Goal: Check status: Check status

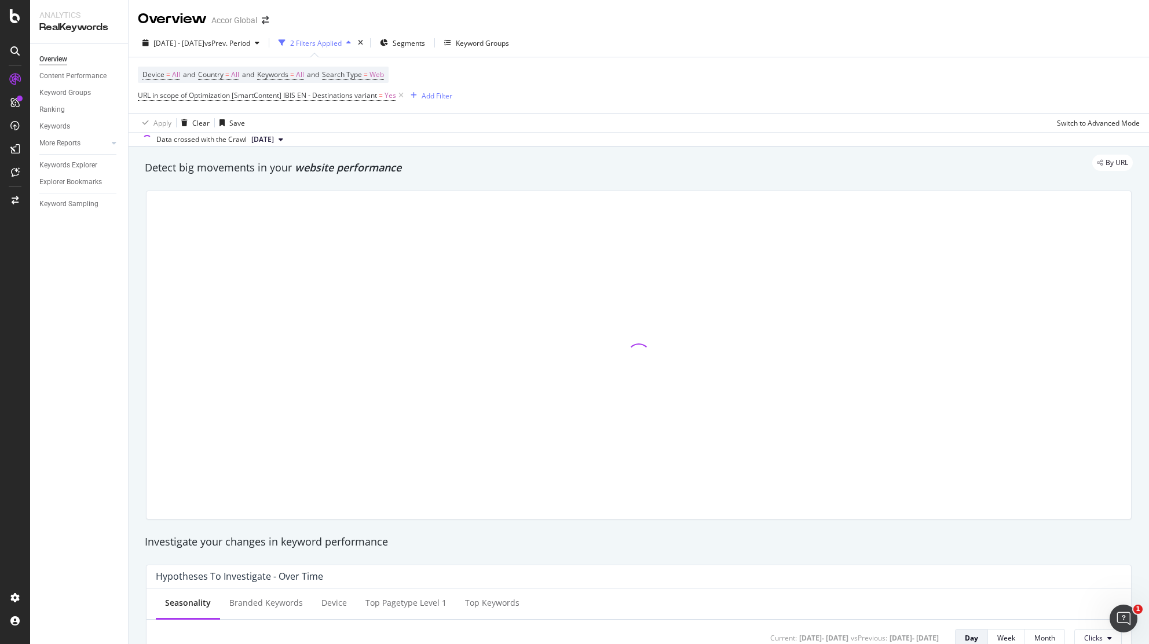
click at [653, 166] on div "By URL" at bounding box center [633, 163] width 1000 height 16
click at [587, 167] on div "By URL" at bounding box center [633, 163] width 1000 height 16
click at [173, 179] on div "Detect big movements in your website performance" at bounding box center [639, 168] width 1000 height 27
click at [486, 178] on div "Detect big movements in your website performance" at bounding box center [639, 168] width 1000 height 27
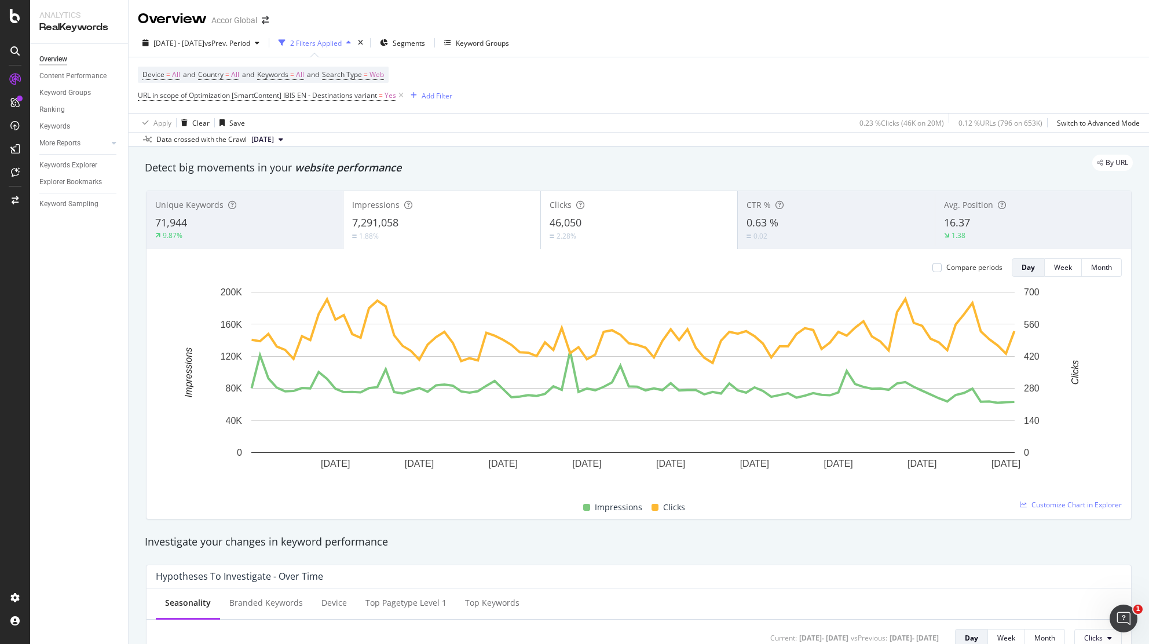
click at [214, 219] on div "71,944" at bounding box center [244, 222] width 179 height 15
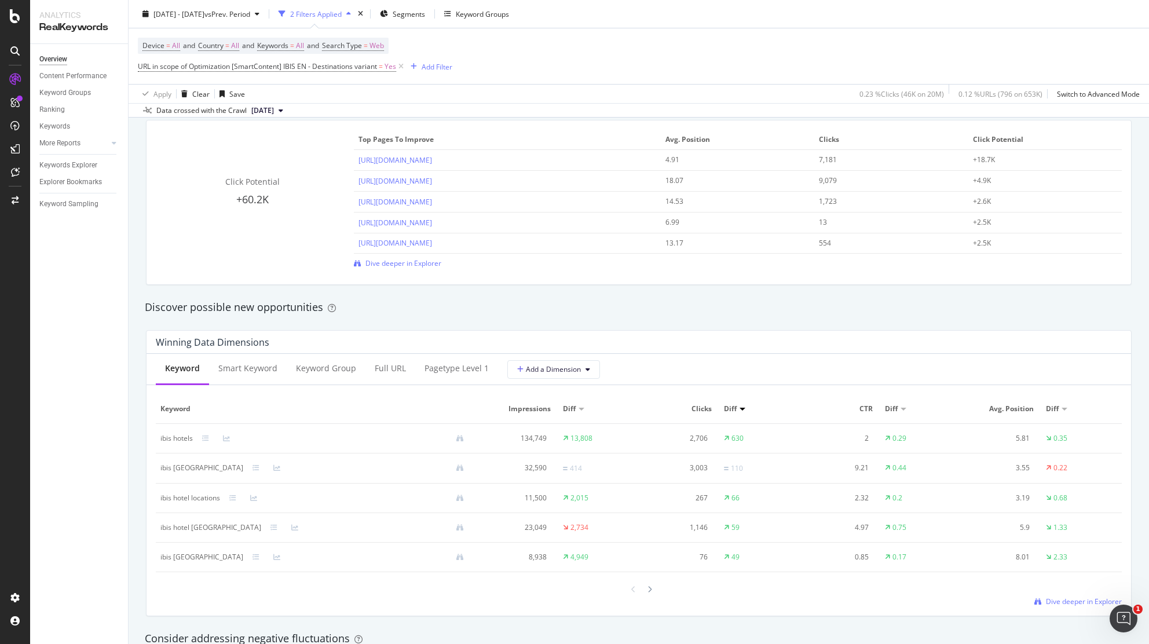
scroll to position [834, 0]
click at [579, 411] on div at bounding box center [582, 410] width 6 height 3
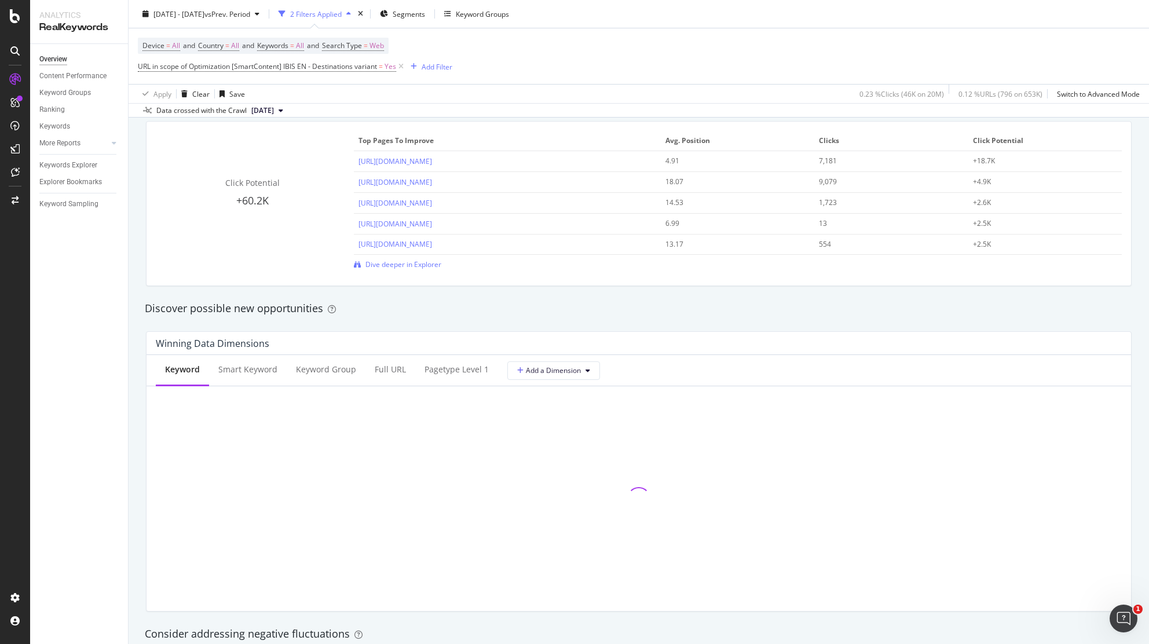
click at [672, 339] on div "Winning Data Dimensions" at bounding box center [636, 344] width 960 height 12
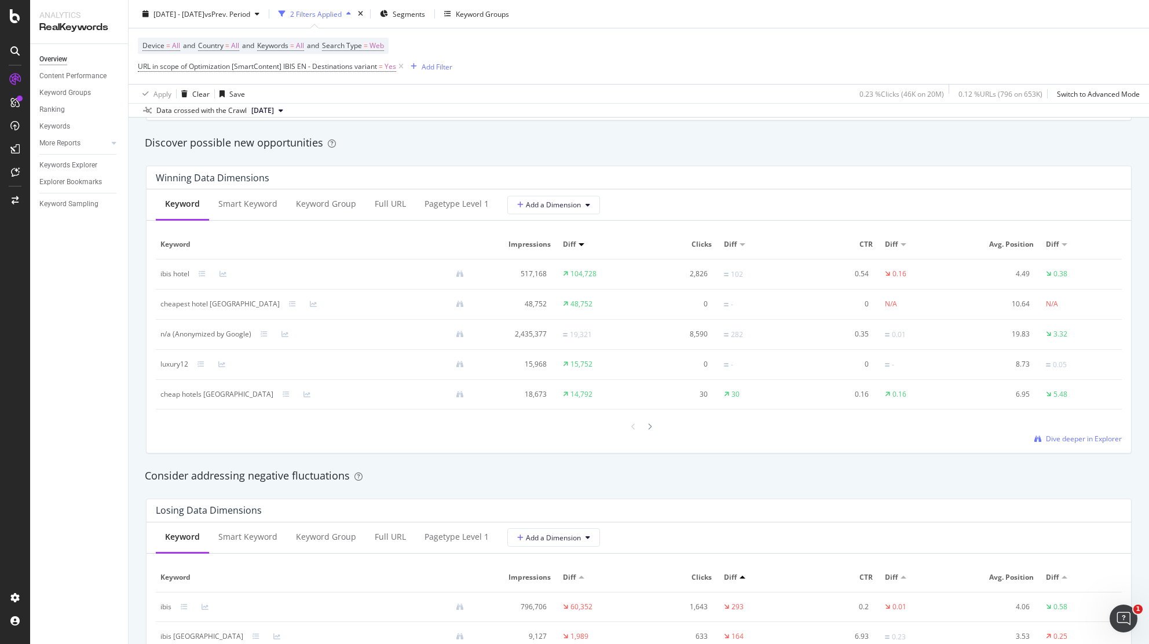
scroll to position [992, 0]
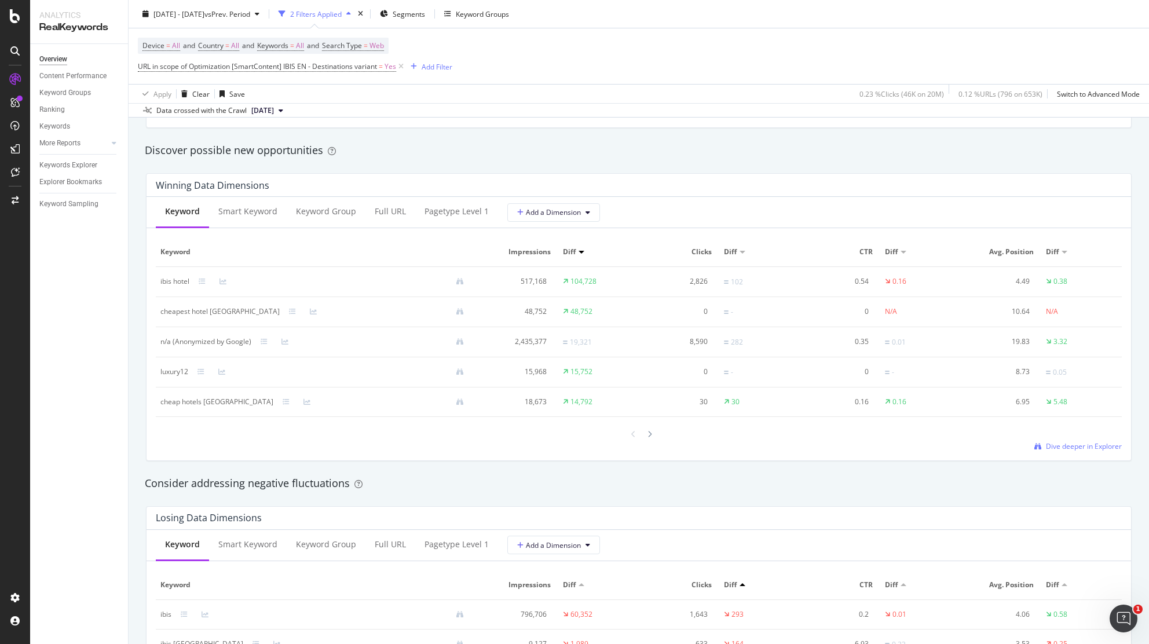
click at [589, 175] on div "Winning Data Dimensions" at bounding box center [639, 185] width 985 height 23
click at [566, 186] on div "Winning Data Dimensions" at bounding box center [636, 186] width 960 height 12
click at [541, 162] on div "Discover possible new opportunities" at bounding box center [639, 150] width 1000 height 27
click at [627, 155] on div "Discover possible new opportunities" at bounding box center [639, 150] width 988 height 15
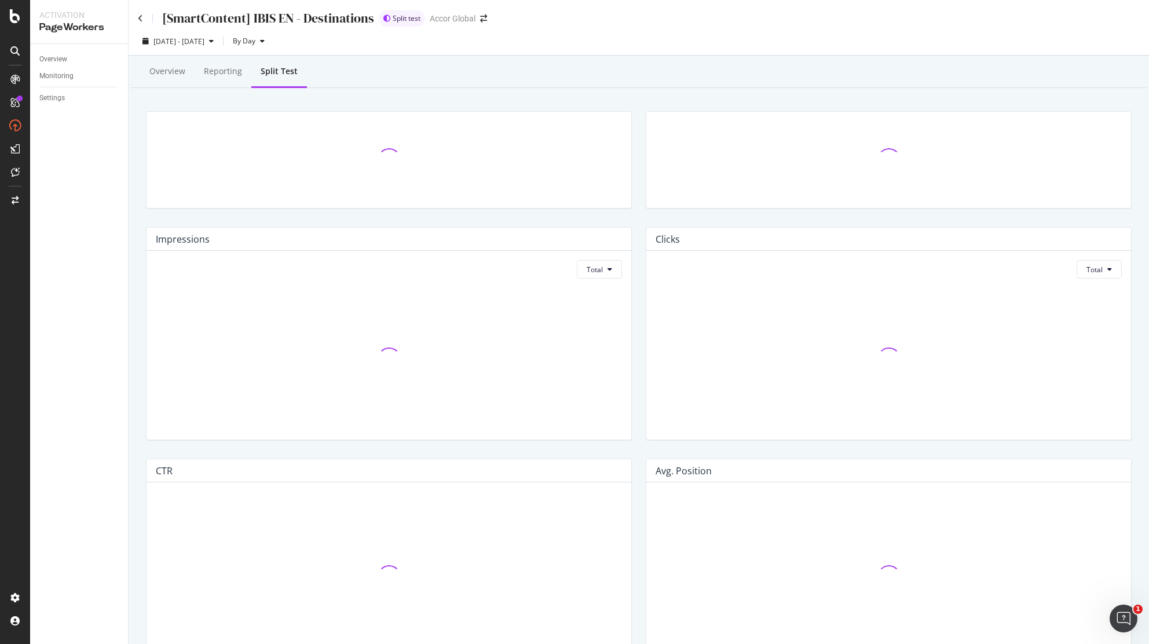
click at [915, 36] on div "2025 Jul. 12th - Sep. 20th By Day" at bounding box center [639, 43] width 1020 height 23
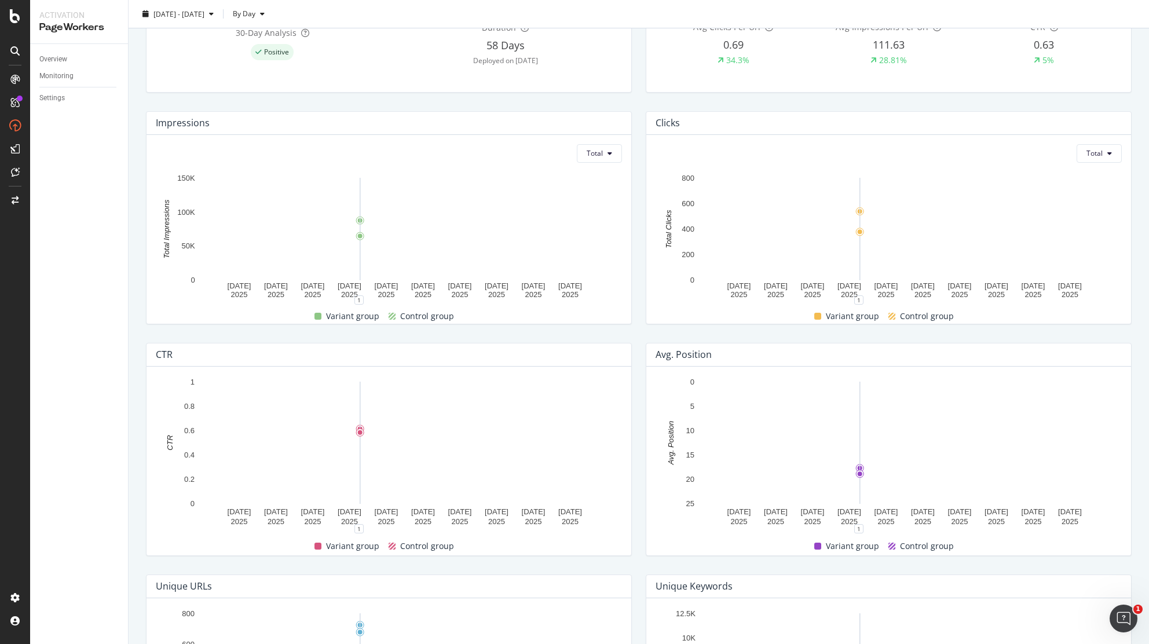
scroll to position [3, 0]
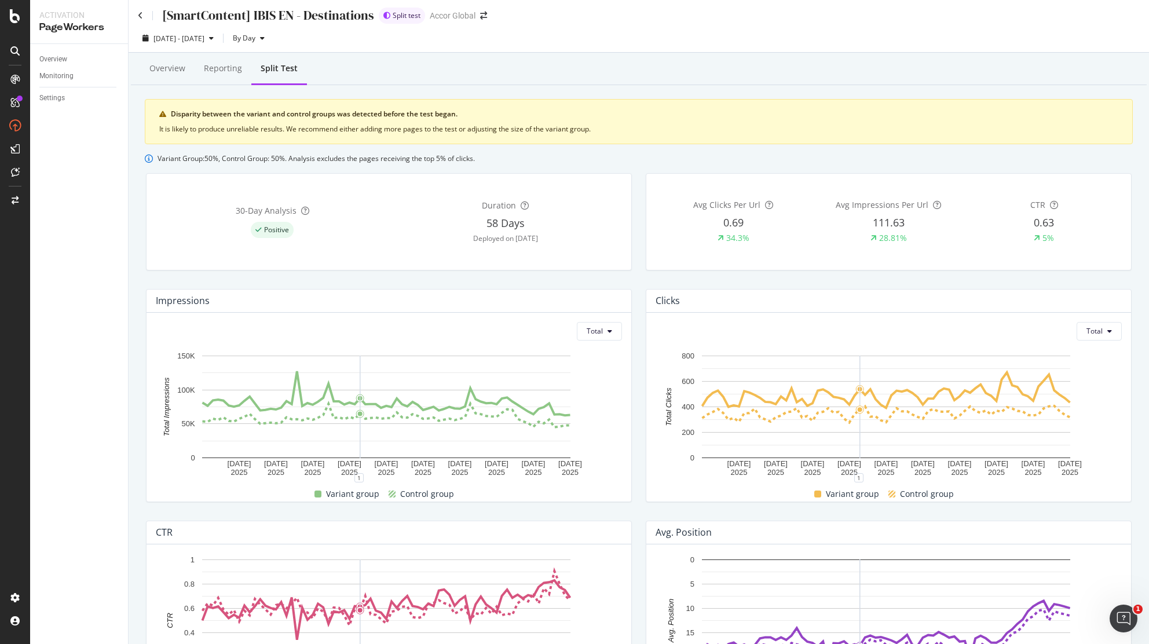
click at [709, 303] on div "Clicks" at bounding box center [886, 301] width 460 height 12
click at [214, 68] on div "Reporting" at bounding box center [223, 69] width 38 height 12
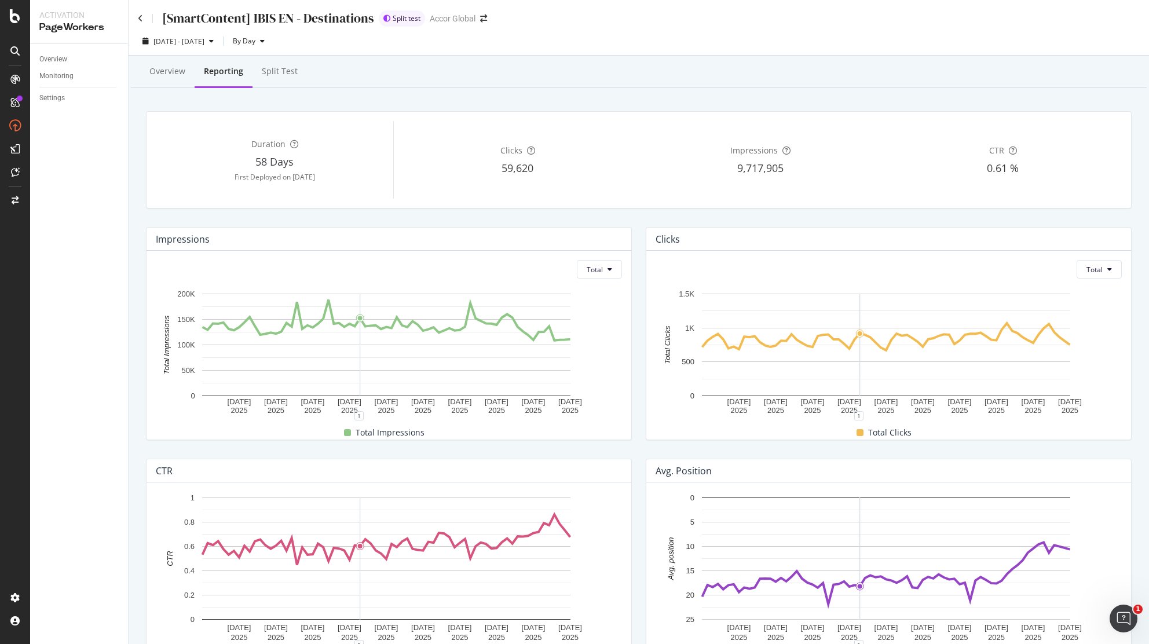
click at [434, 83] on div "Overview Reporting Split Test" at bounding box center [639, 72] width 1016 height 31
click at [276, 67] on div "Split Test" at bounding box center [280, 71] width 36 height 12
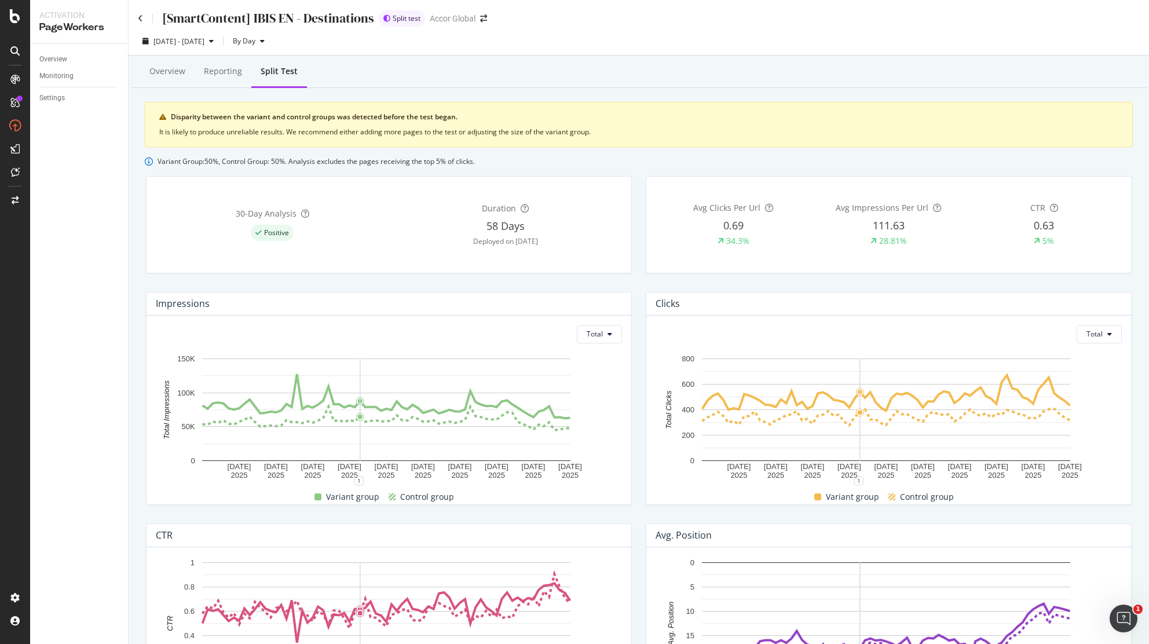
click at [927, 158] on div "Variant Group: 50 %, Control Group: 50 %. Analysis excludes the pages receiving…" at bounding box center [639, 161] width 988 height 10
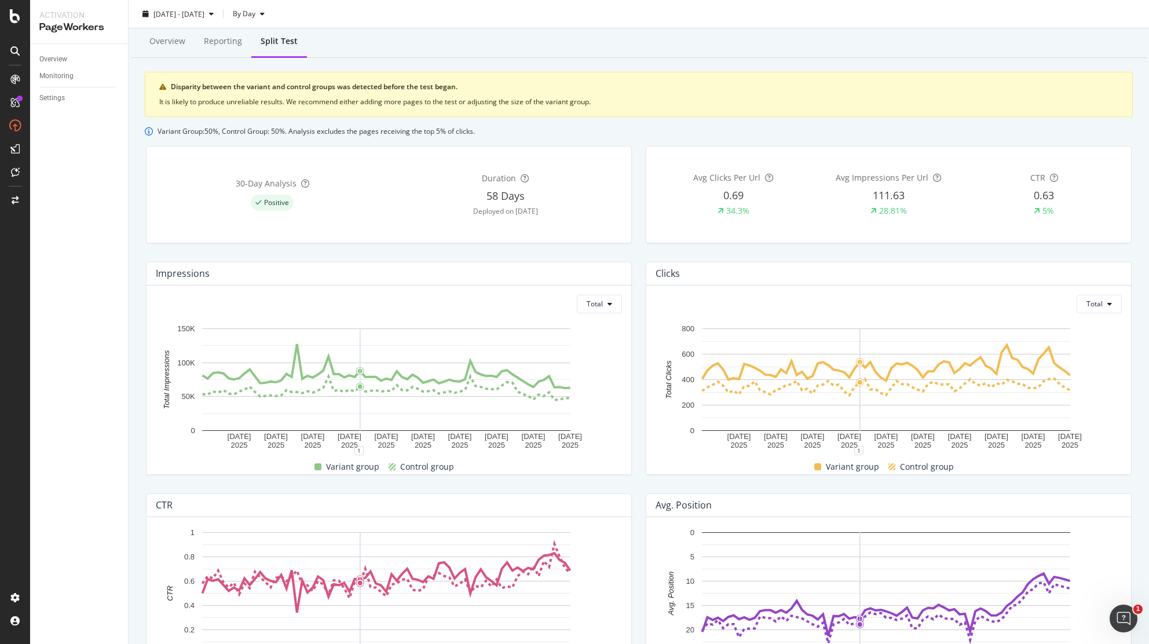
scroll to position [21, 0]
